Goal: Transaction & Acquisition: Obtain resource

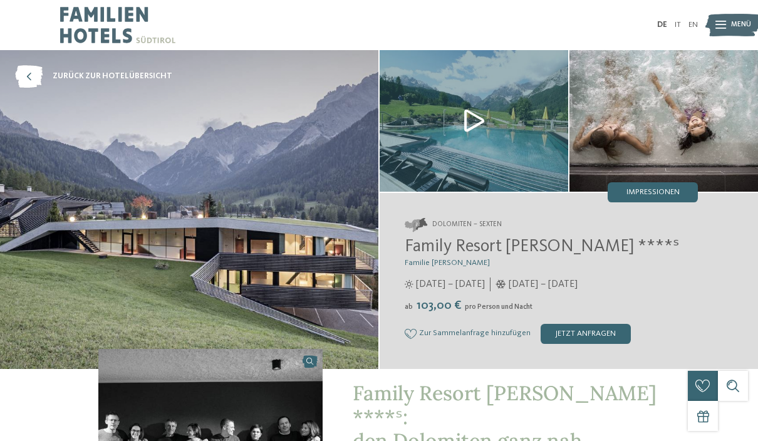
click at [653, 193] on span "Impressionen" at bounding box center [652, 193] width 53 height 8
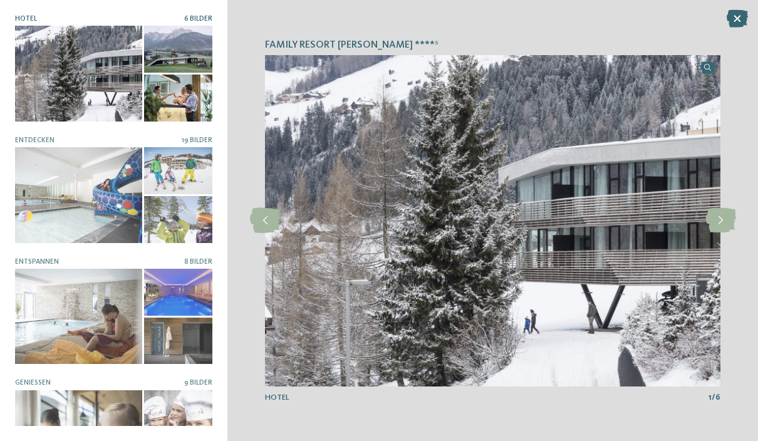
click at [722, 215] on icon at bounding box center [720, 220] width 31 height 25
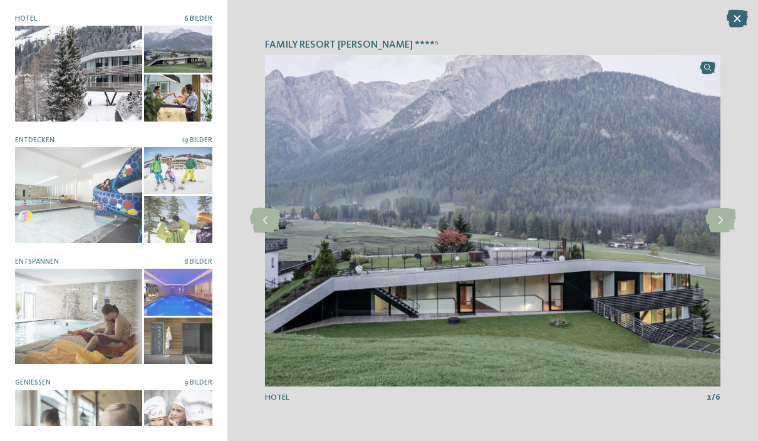
click at [728, 221] on icon at bounding box center [720, 220] width 31 height 25
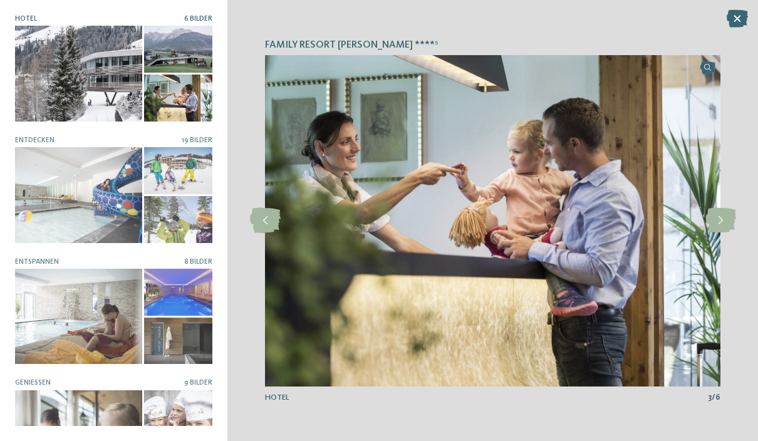
click at [730, 220] on icon at bounding box center [720, 220] width 31 height 25
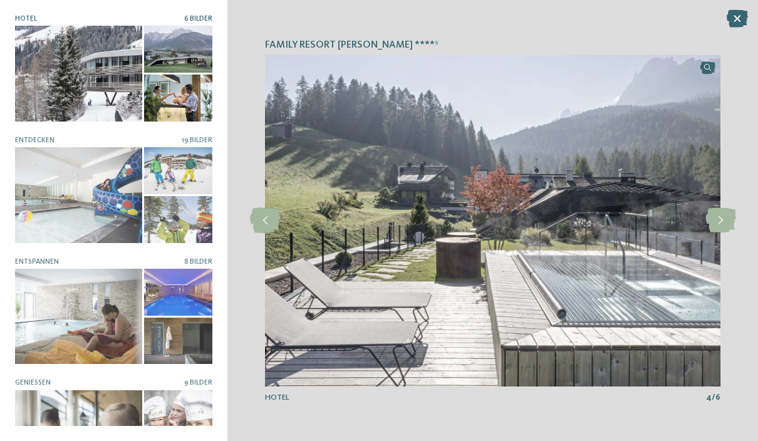
click at [729, 219] on icon at bounding box center [720, 220] width 31 height 25
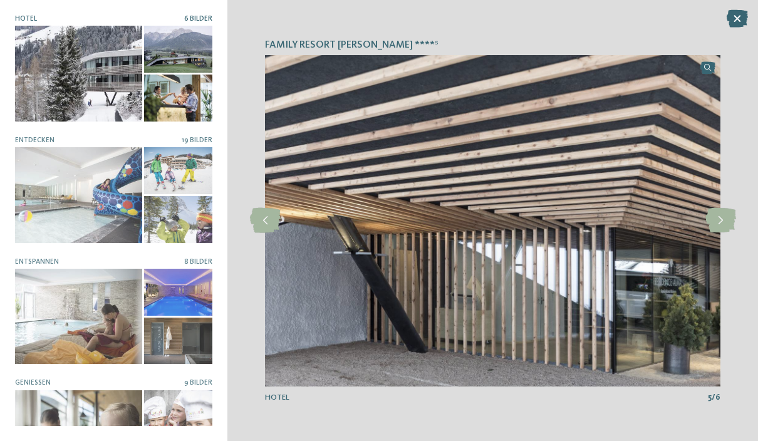
click at [730, 221] on icon at bounding box center [720, 220] width 31 height 25
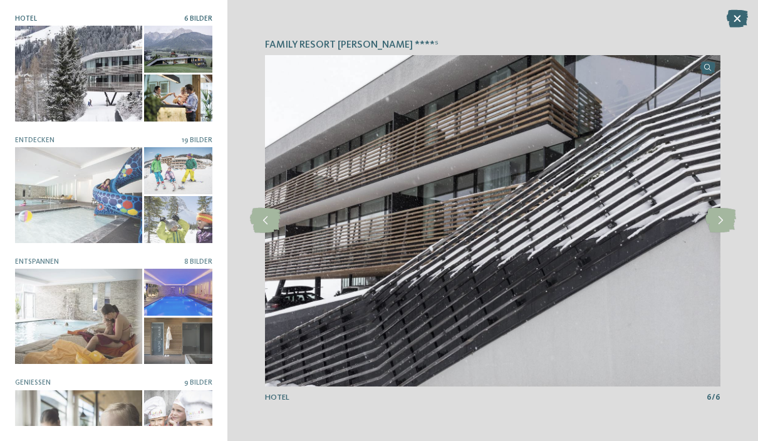
click at [729, 216] on icon at bounding box center [720, 220] width 31 height 25
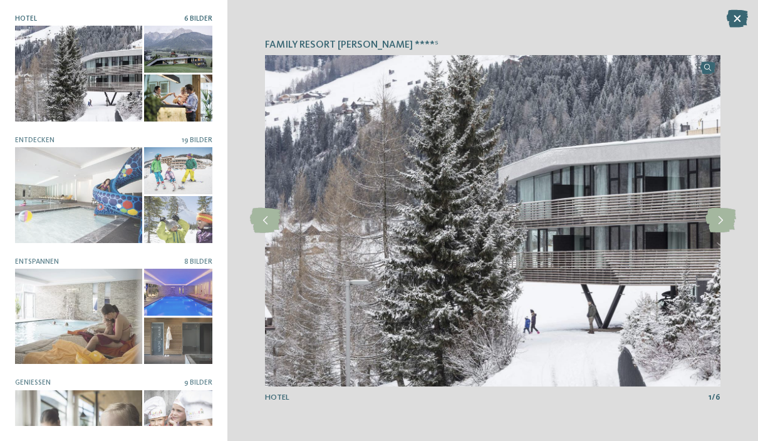
click at [731, 219] on icon at bounding box center [720, 220] width 31 height 25
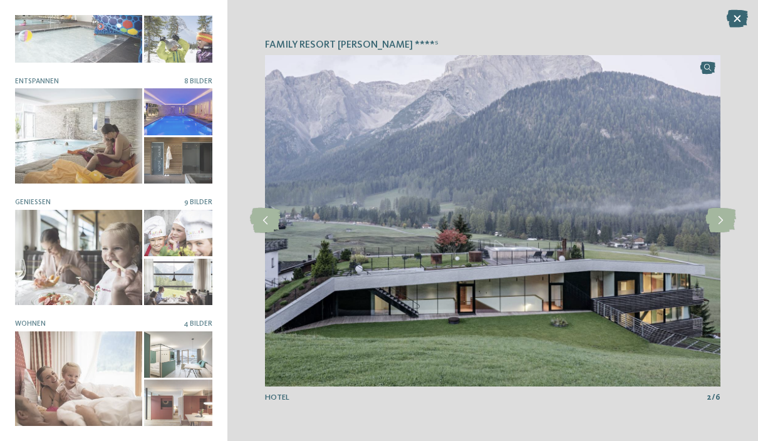
scroll to position [180, 0]
click at [133, 363] on div at bounding box center [78, 379] width 127 height 95
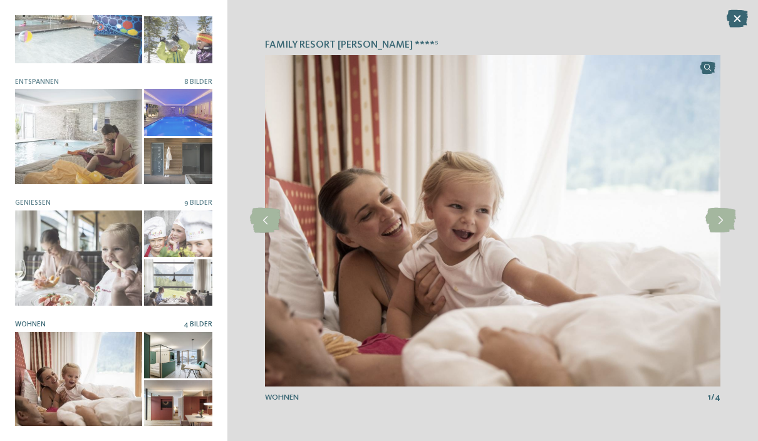
click at [722, 215] on icon at bounding box center [720, 220] width 31 height 25
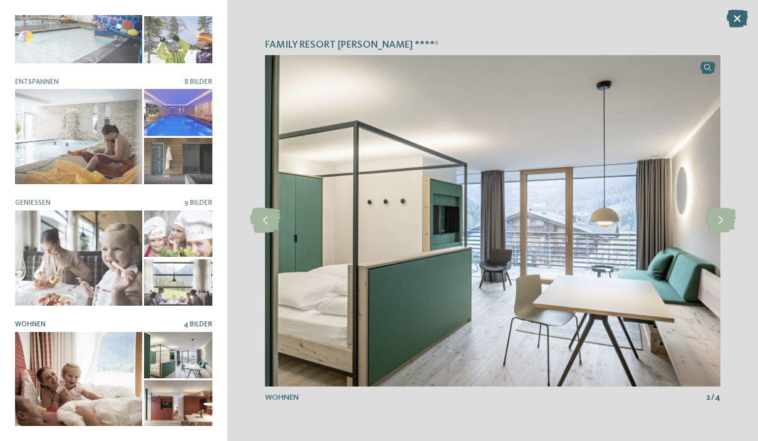
click at [729, 224] on icon at bounding box center [720, 220] width 31 height 25
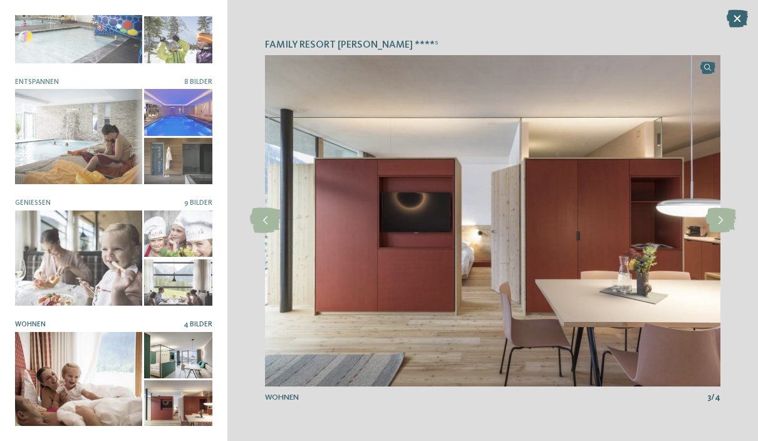
click at [725, 224] on icon at bounding box center [720, 220] width 31 height 25
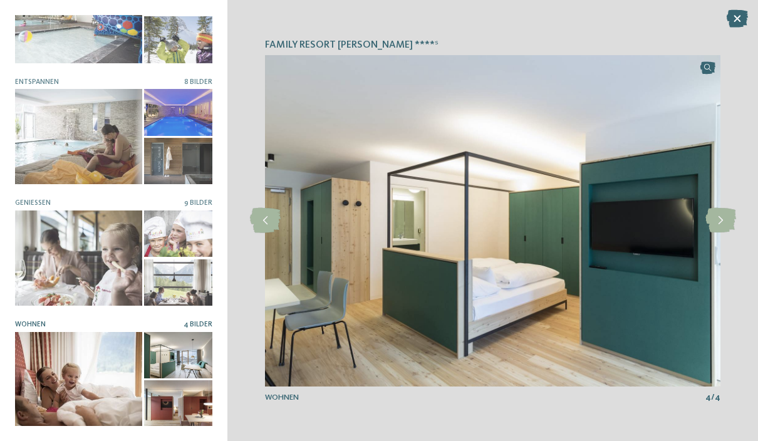
click at [108, 254] on div at bounding box center [78, 257] width 127 height 95
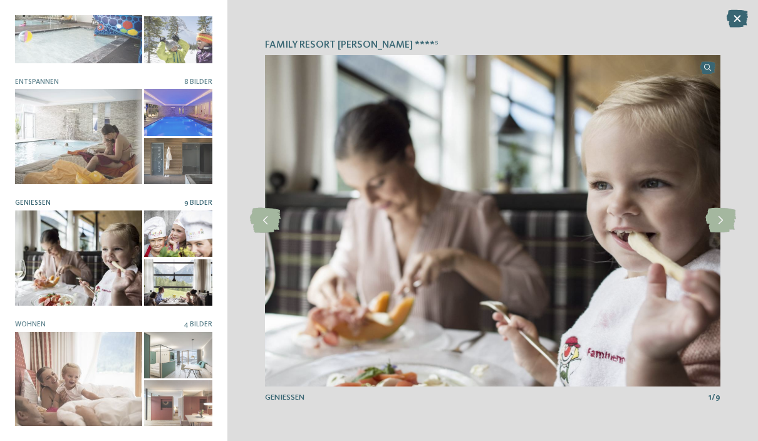
click at [722, 222] on icon at bounding box center [720, 220] width 31 height 25
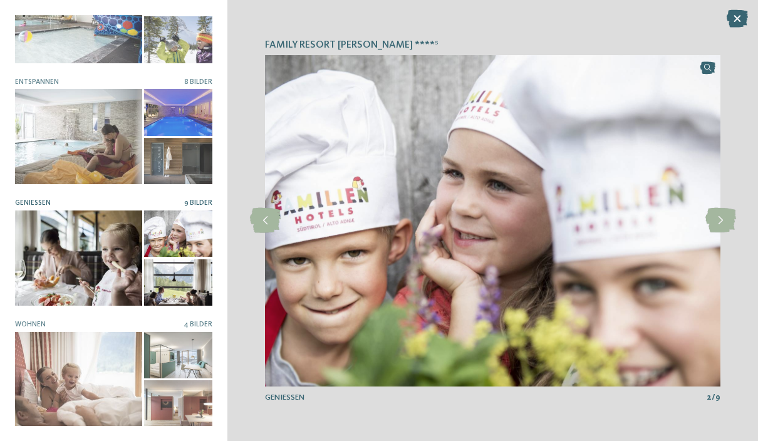
click at [728, 223] on icon at bounding box center [720, 220] width 31 height 25
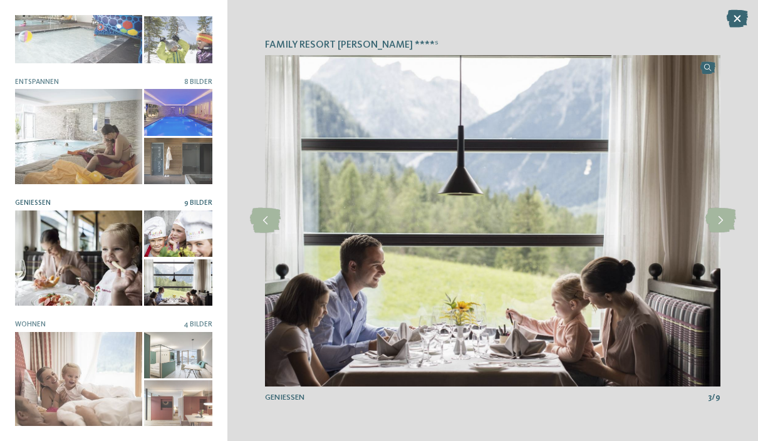
click at [725, 224] on icon at bounding box center [720, 220] width 31 height 25
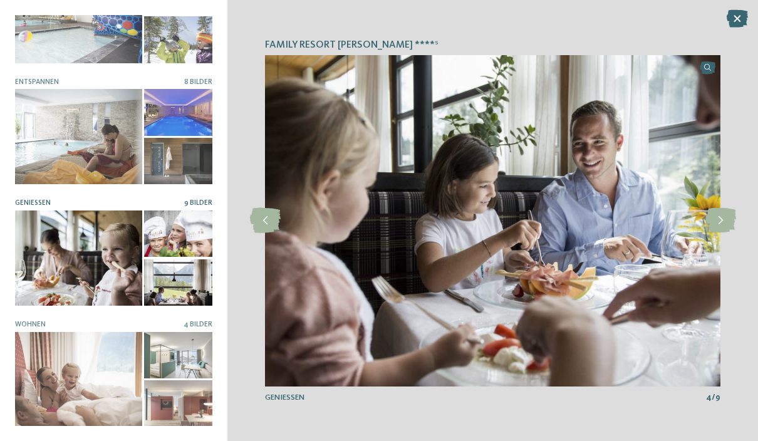
click at [128, 147] on div at bounding box center [78, 136] width 127 height 95
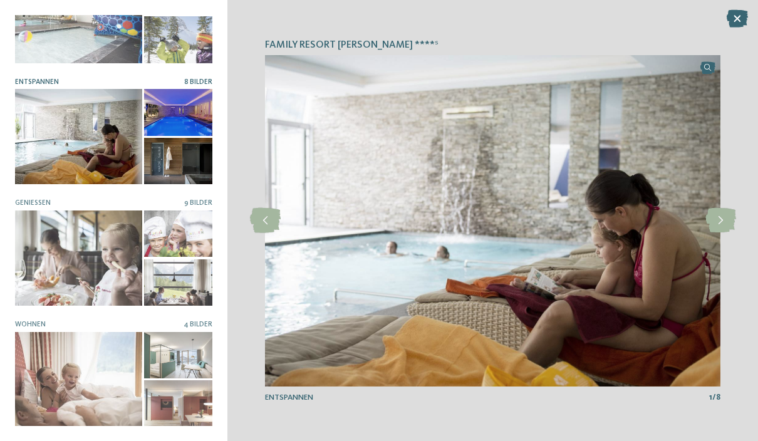
click at [727, 217] on icon at bounding box center [720, 220] width 31 height 25
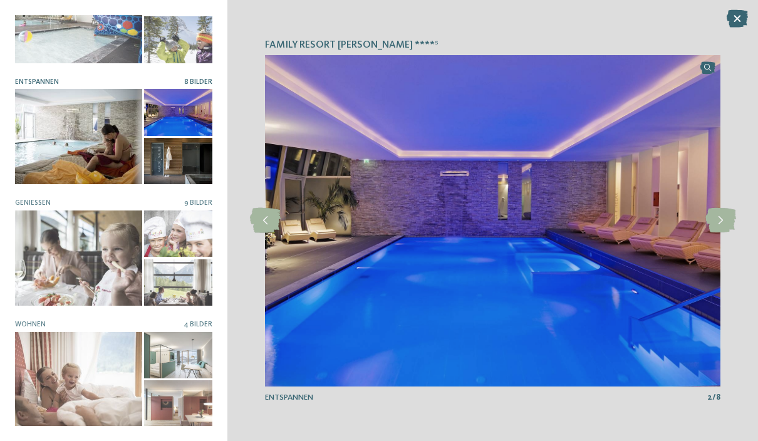
click at [722, 227] on icon at bounding box center [720, 220] width 31 height 25
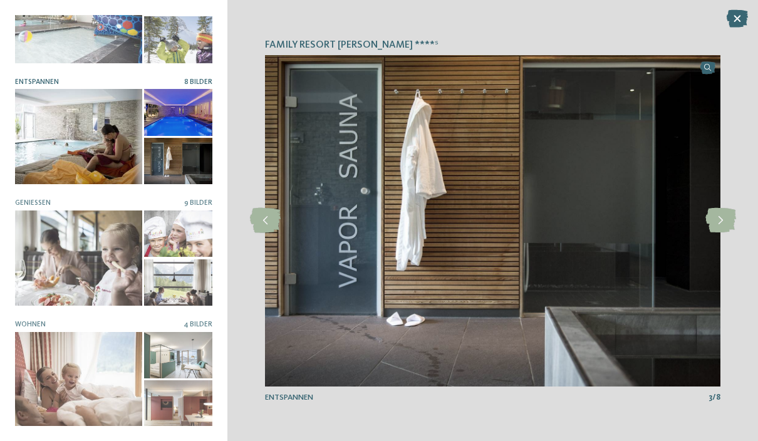
click at [724, 226] on icon at bounding box center [720, 220] width 31 height 25
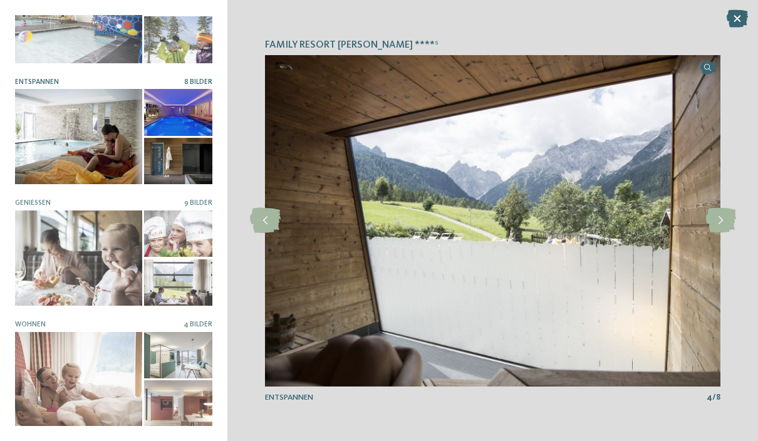
click at [724, 225] on icon at bounding box center [720, 220] width 31 height 25
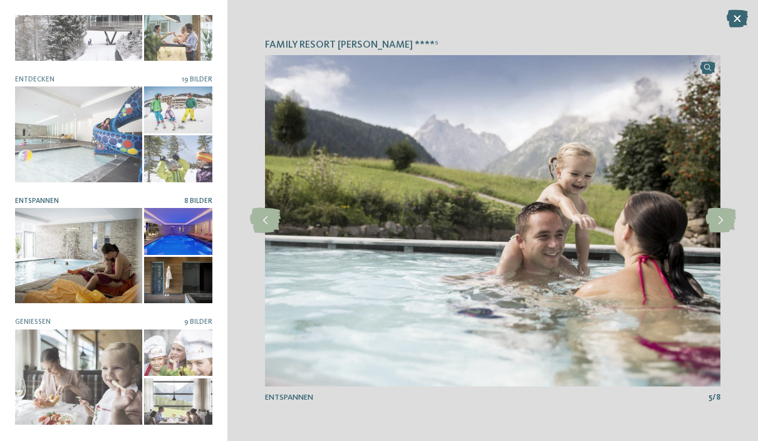
scroll to position [37, 0]
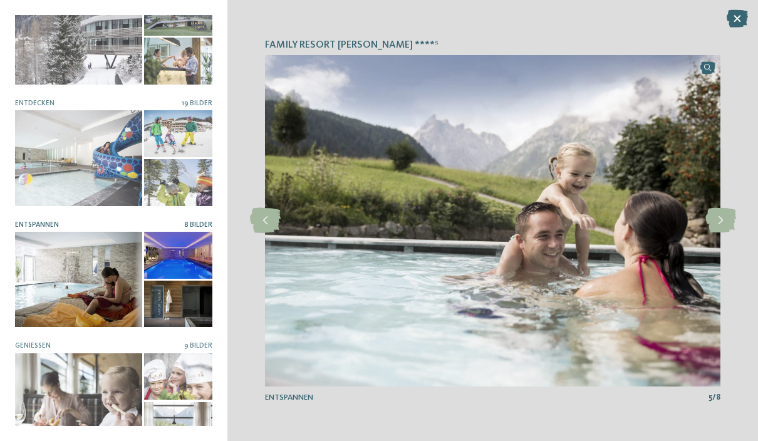
click at [119, 163] on div at bounding box center [78, 157] width 127 height 95
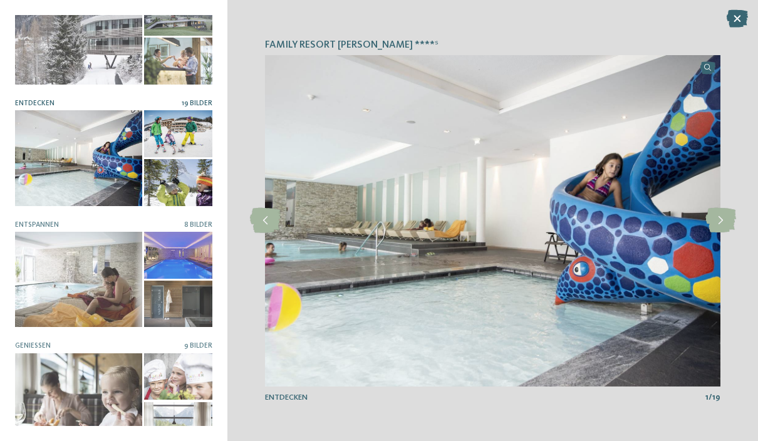
click at [719, 223] on icon at bounding box center [720, 220] width 31 height 25
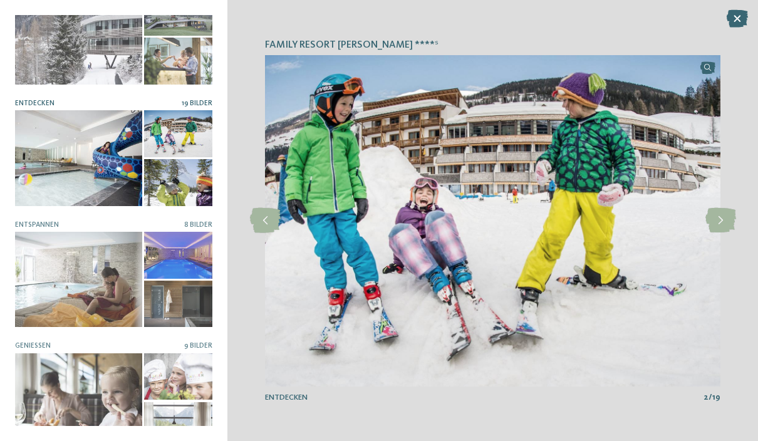
click at [725, 226] on icon at bounding box center [720, 220] width 31 height 25
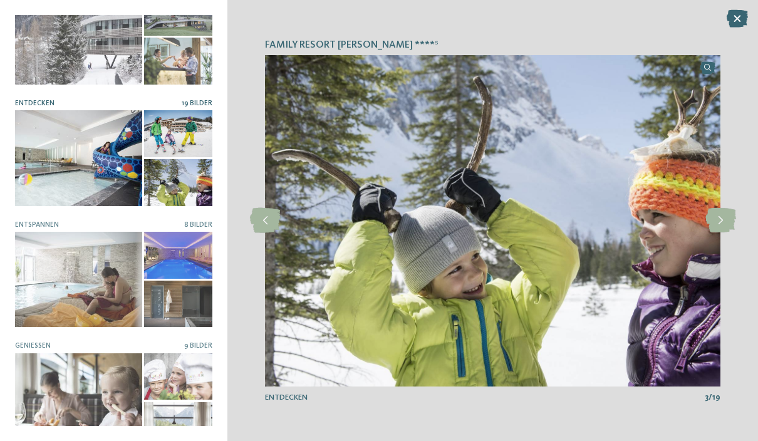
click at [725, 224] on icon at bounding box center [720, 220] width 31 height 25
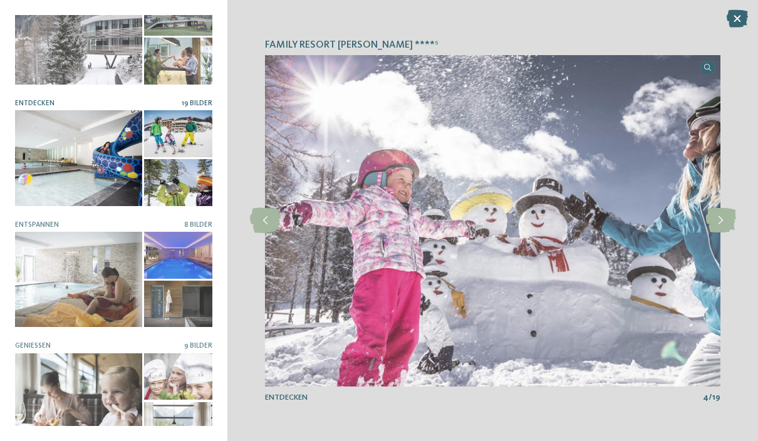
click at [725, 220] on icon at bounding box center [720, 220] width 31 height 25
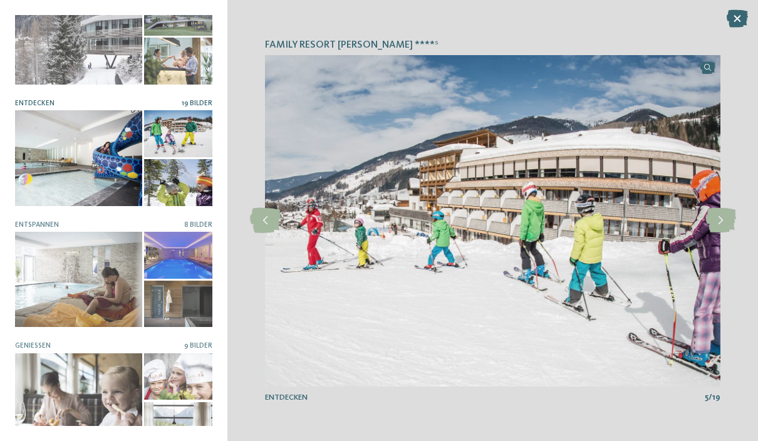
click at [723, 221] on icon at bounding box center [720, 220] width 31 height 25
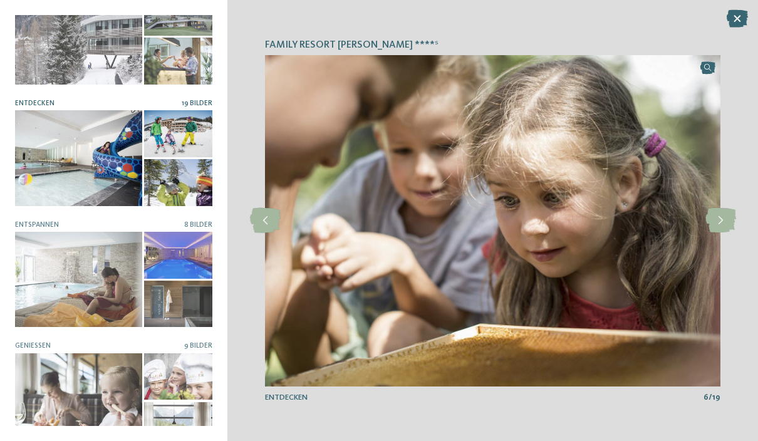
click at [722, 221] on icon at bounding box center [720, 220] width 31 height 25
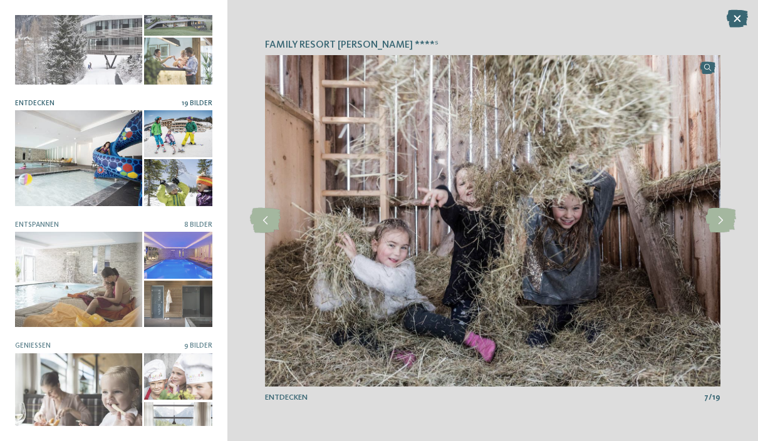
click at [729, 211] on icon at bounding box center [720, 220] width 31 height 25
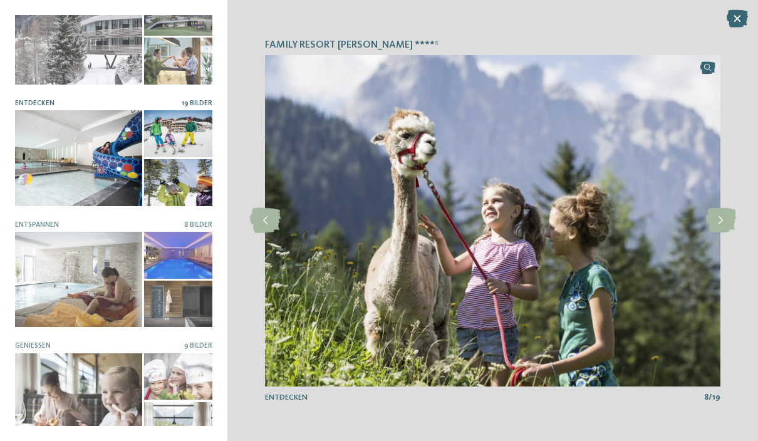
click at [724, 214] on icon at bounding box center [720, 220] width 31 height 25
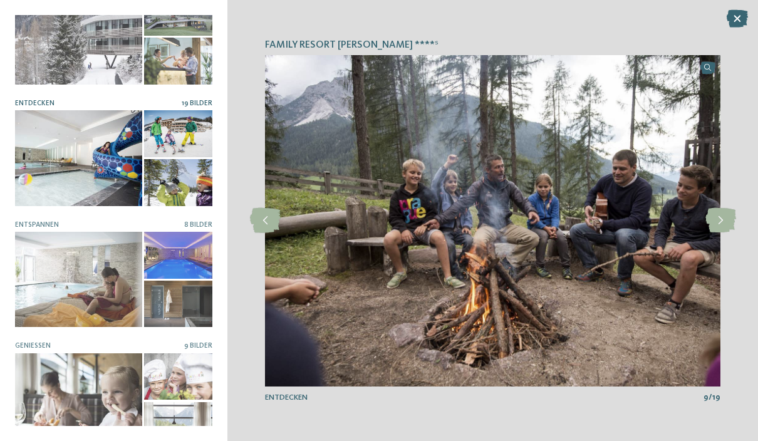
click at [728, 213] on icon at bounding box center [720, 220] width 31 height 25
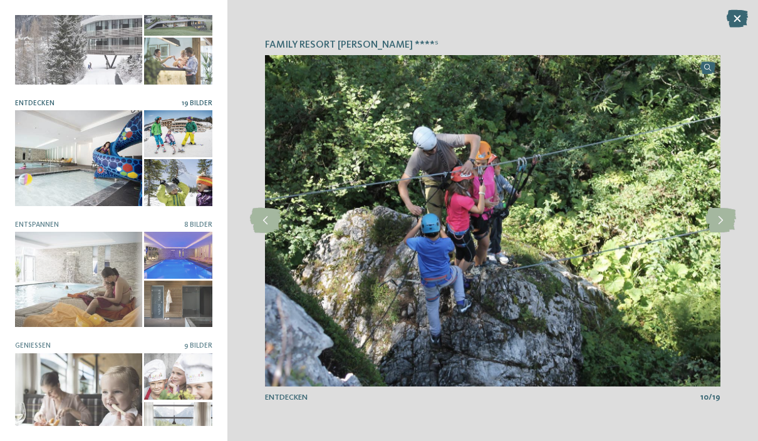
click at [730, 218] on icon at bounding box center [720, 220] width 31 height 25
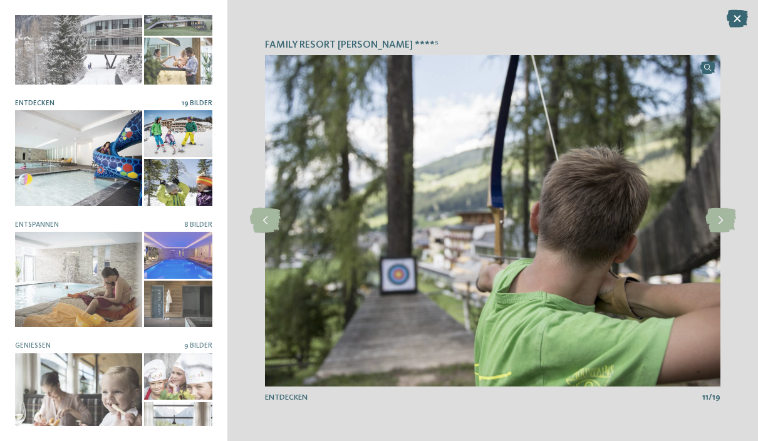
click at [728, 209] on icon at bounding box center [720, 220] width 31 height 25
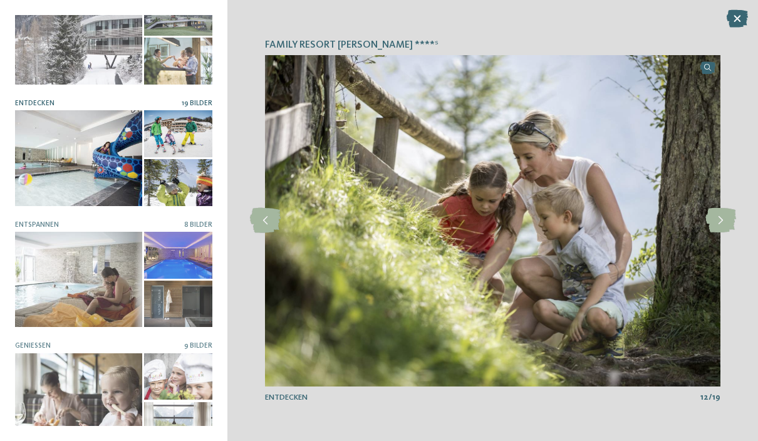
click at [724, 212] on icon at bounding box center [720, 220] width 31 height 25
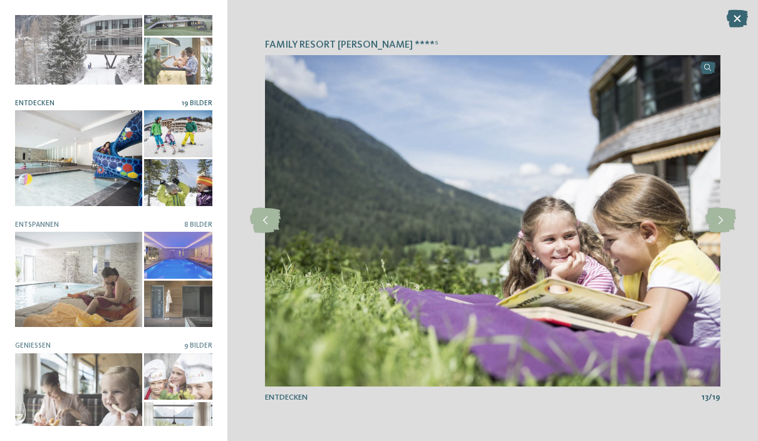
click at [729, 218] on icon at bounding box center [720, 220] width 31 height 25
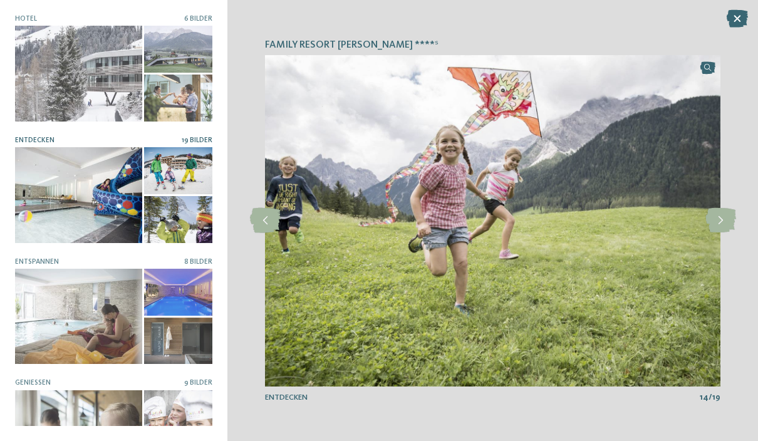
scroll to position [0, 0]
click at [131, 68] on div at bounding box center [78, 73] width 127 height 95
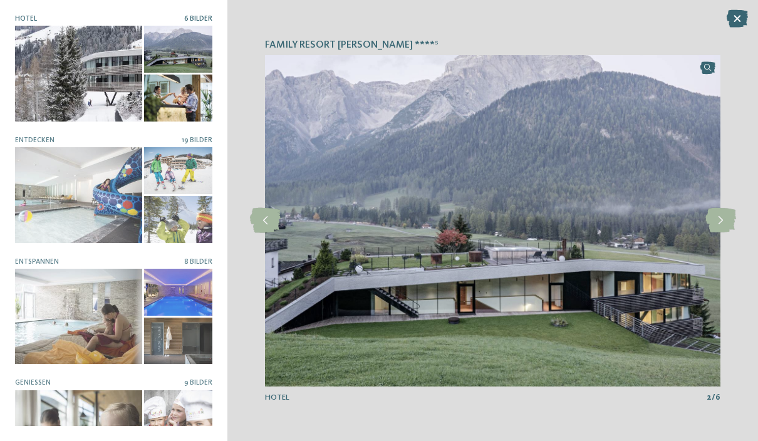
click at [731, 217] on icon at bounding box center [720, 220] width 31 height 25
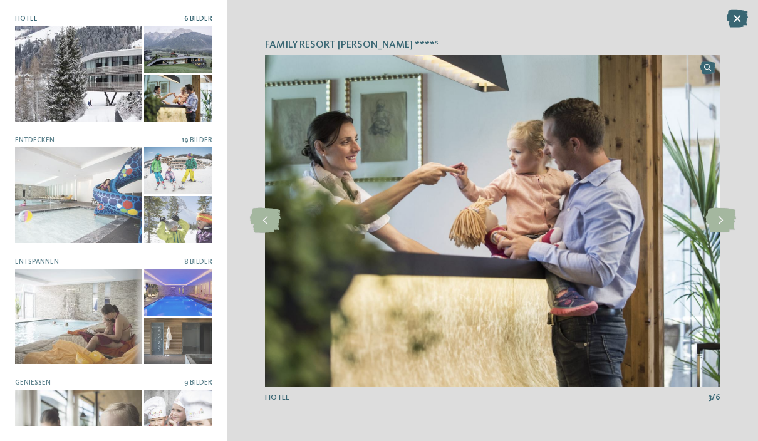
click at [730, 214] on icon at bounding box center [720, 220] width 31 height 25
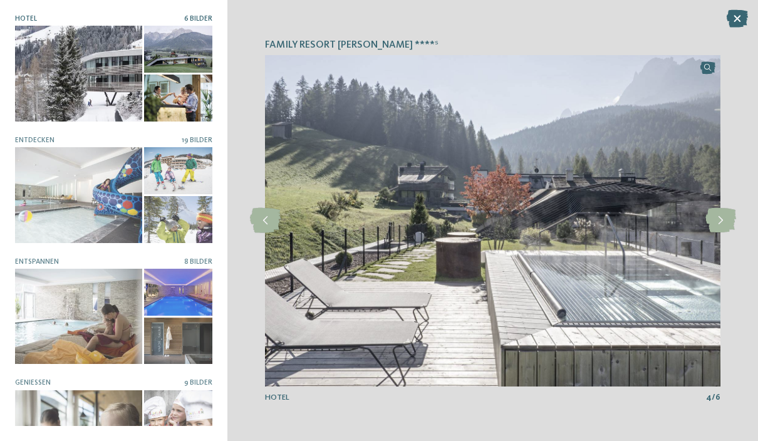
click at [725, 219] on icon at bounding box center [720, 220] width 31 height 25
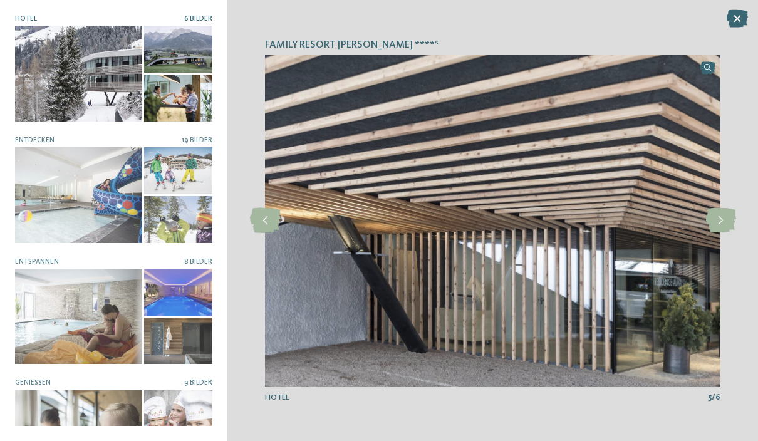
click at [730, 217] on icon at bounding box center [720, 220] width 31 height 25
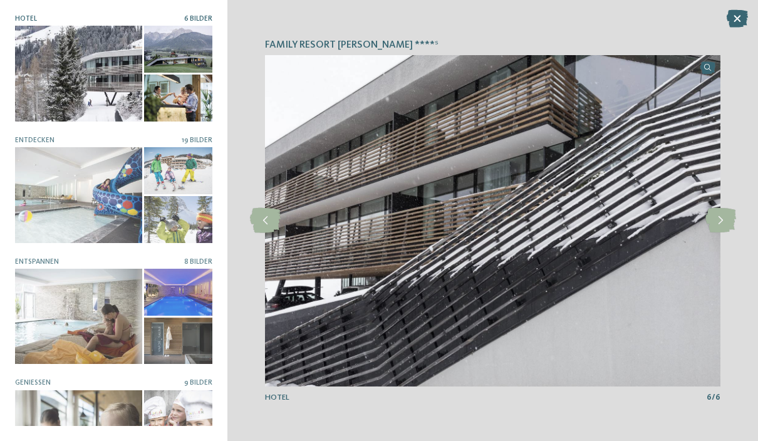
click at [729, 217] on icon at bounding box center [720, 220] width 31 height 25
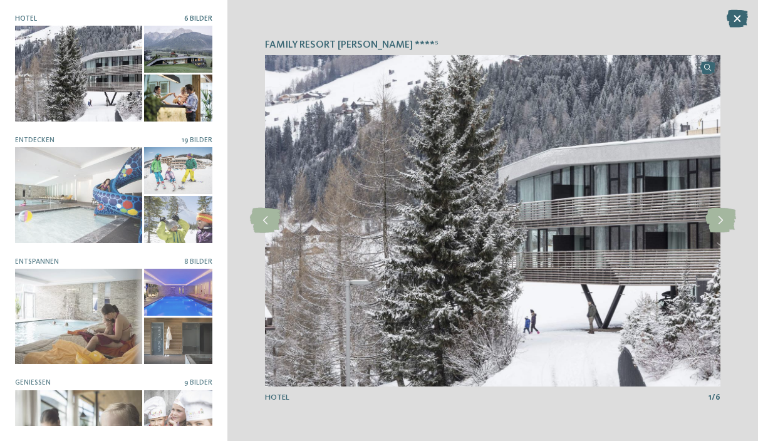
click at [725, 219] on icon at bounding box center [720, 220] width 31 height 25
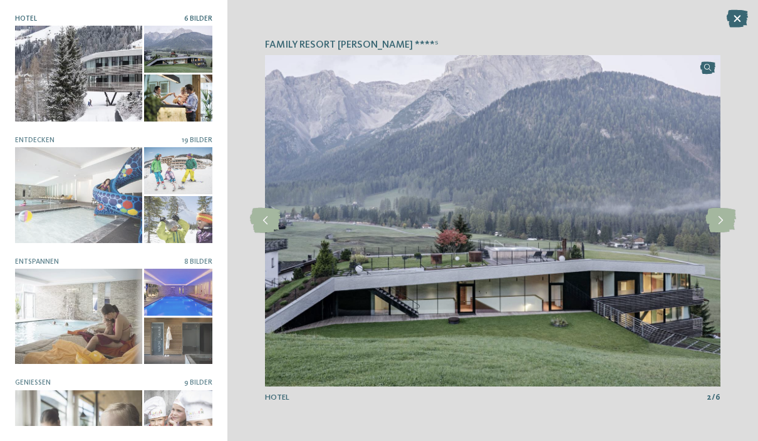
click at [735, 18] on icon at bounding box center [737, 19] width 21 height 18
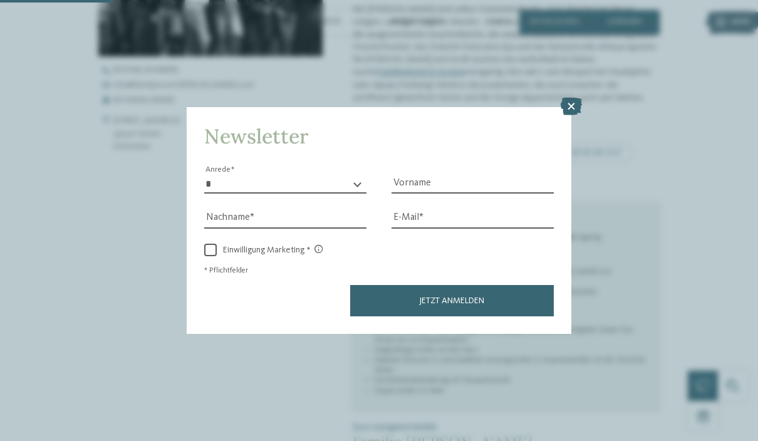
scroll to position [453, 0]
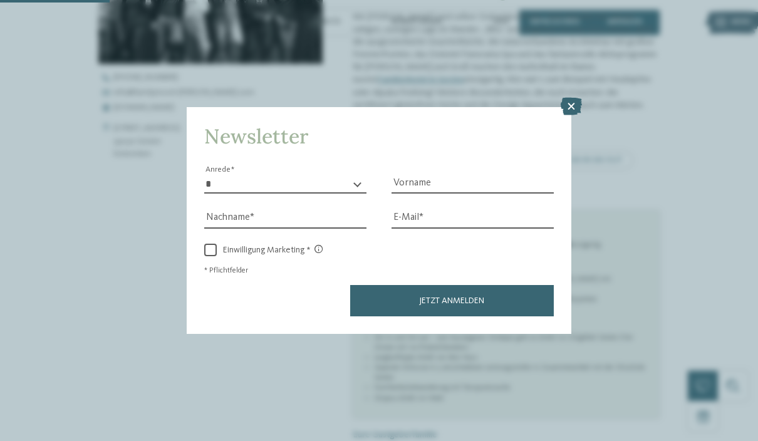
click at [571, 98] on icon at bounding box center [571, 107] width 21 height 18
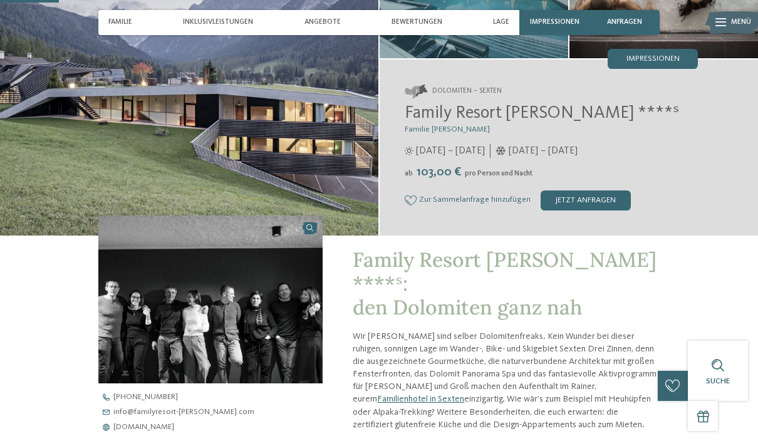
scroll to position [0, 0]
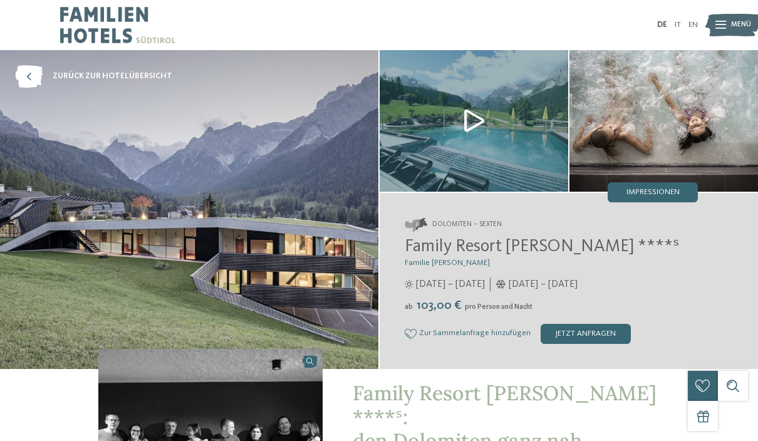
click at [737, 26] on span "Menü" at bounding box center [741, 25] width 20 height 10
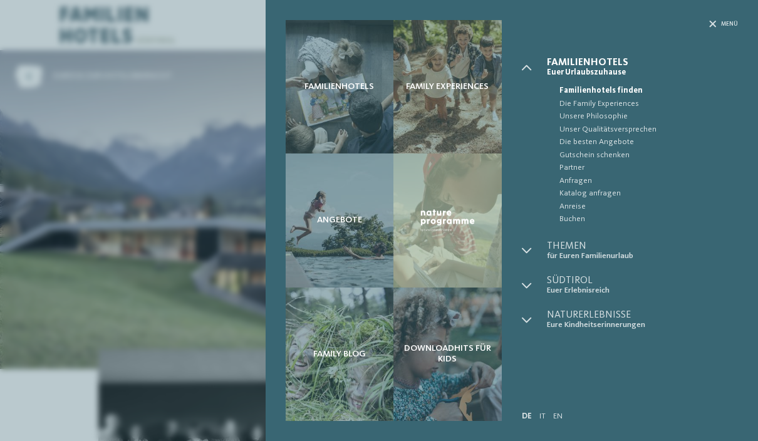
click at [598, 143] on span "Die besten Angebote" at bounding box center [648, 142] width 179 height 13
click at [356, 208] on div "Angebote" at bounding box center [340, 219] width 108 height 133
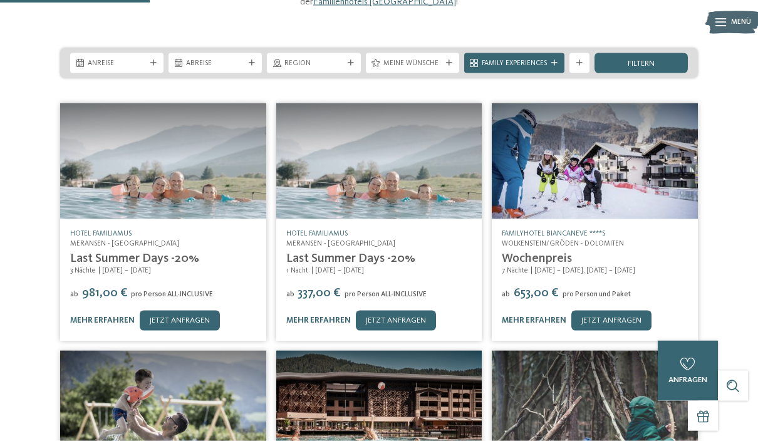
scroll to position [165, 0]
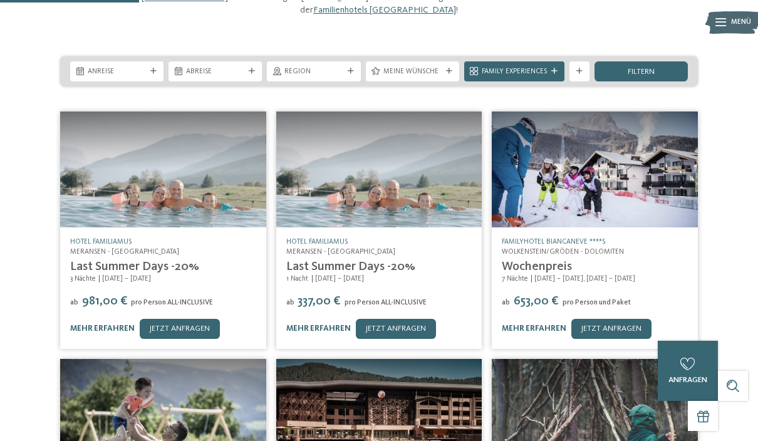
click at [556, 261] on link "Wochenpreis" at bounding box center [537, 267] width 70 height 13
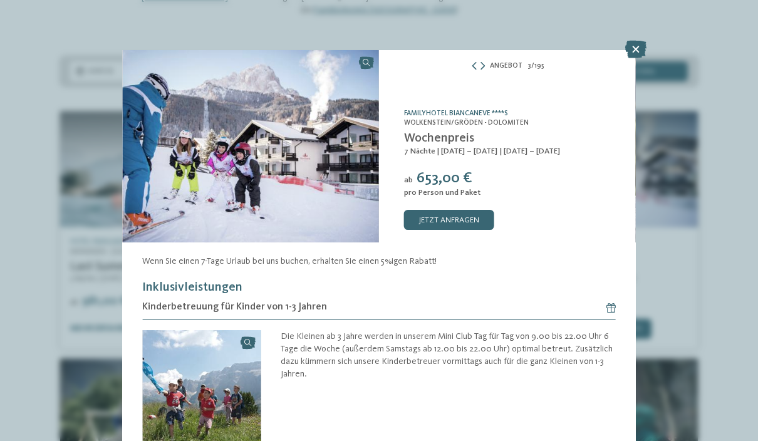
click at [490, 66] on div "Angebot 3 / 195" at bounding box center [507, 66] width 257 height 13
click at [368, 58] on img at bounding box center [250, 146] width 257 height 192
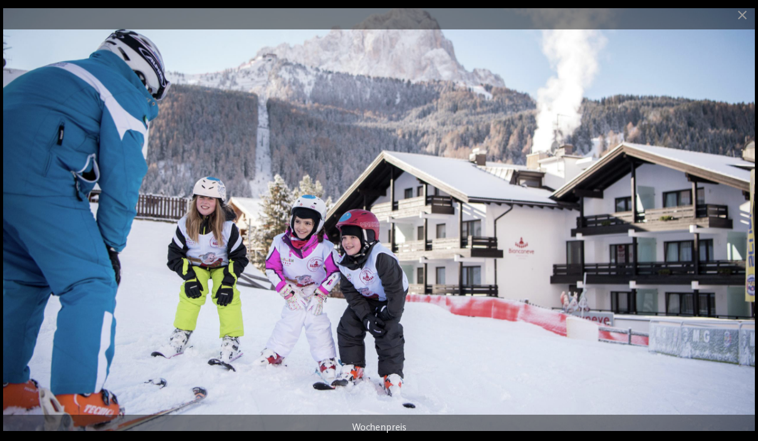
click at [742, 20] on span at bounding box center [742, 14] width 31 height 29
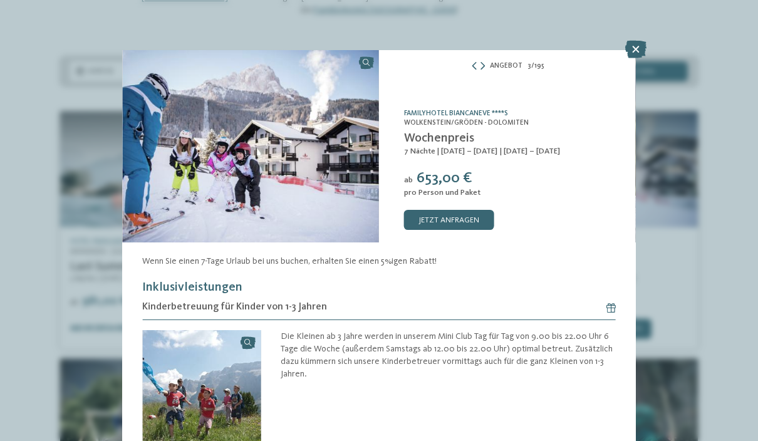
click at [633, 44] on icon at bounding box center [635, 50] width 21 height 18
